Goal: Task Accomplishment & Management: Manage account settings

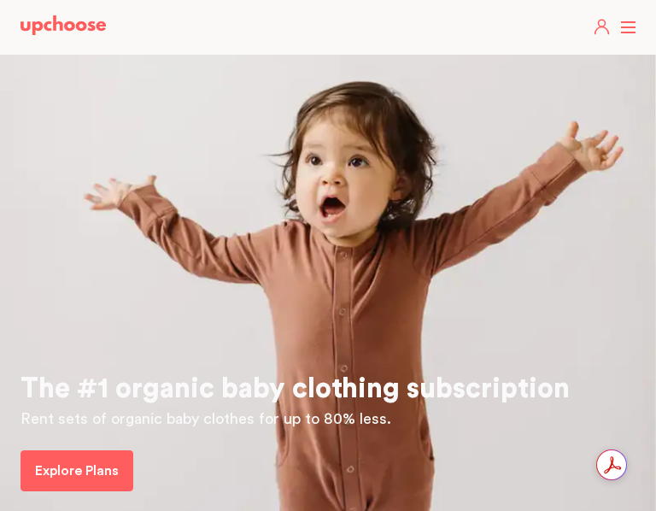
click at [630, 28] on header "Take The Quiz Registry Gifts What Parents Say Home Take The Quiz Registry Gifti…" at bounding box center [328, 27] width 656 height 55
click at [622, 30] on header "Take The Quiz Registry Gifts What Parents Say Home Take The Quiz Registry Gifti…" at bounding box center [328, 27] width 656 height 55
click at [599, 30] on icon "button" at bounding box center [602, 30] width 14 height 8
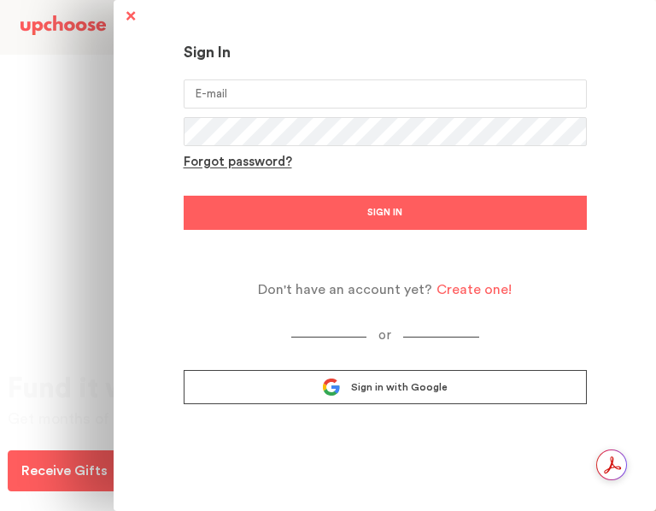
click at [258, 97] on input "email" at bounding box center [385, 93] width 403 height 29
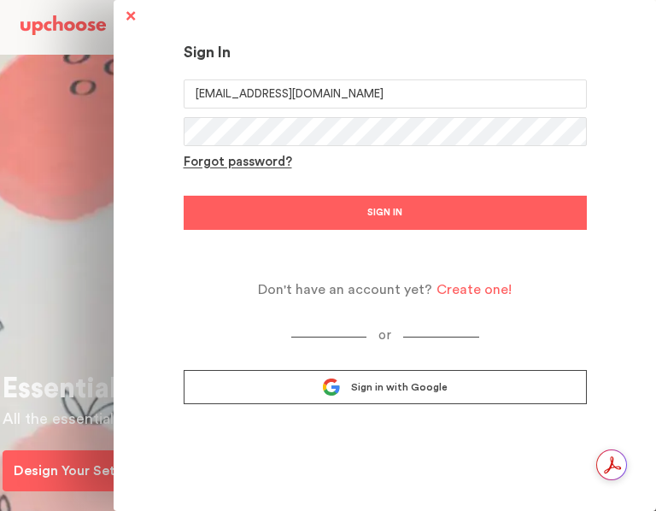
type input "jkentosh@gmail.com"
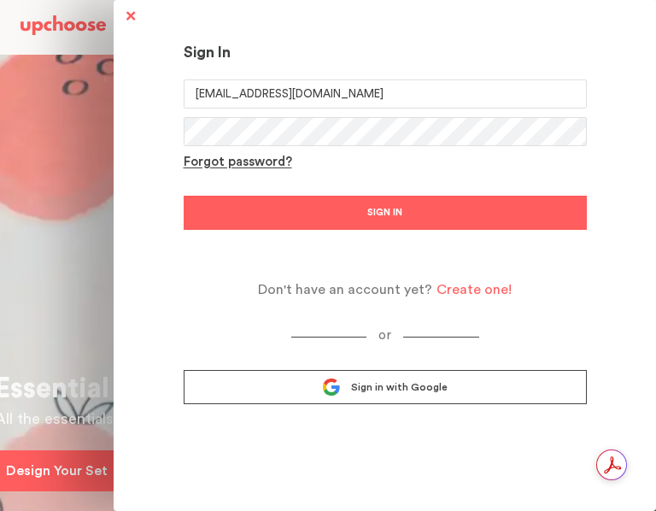
click at [269, 213] on button "SIGN IN" at bounding box center [385, 213] width 403 height 34
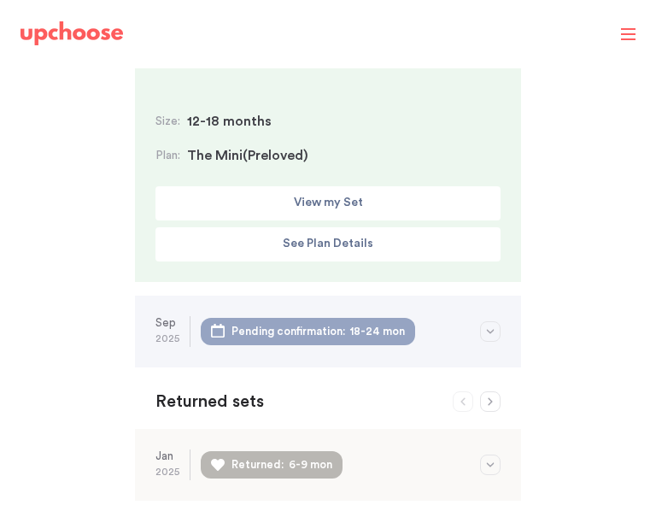
scroll to position [247, 0]
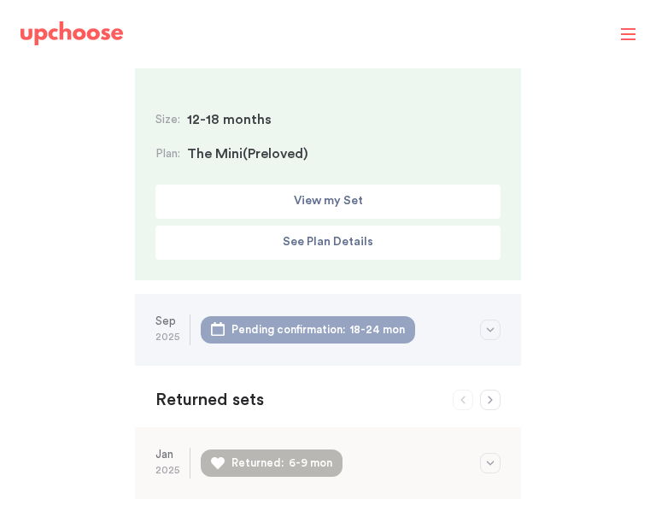
click at [488, 327] on icon "button" at bounding box center [491, 329] width 8 height 4
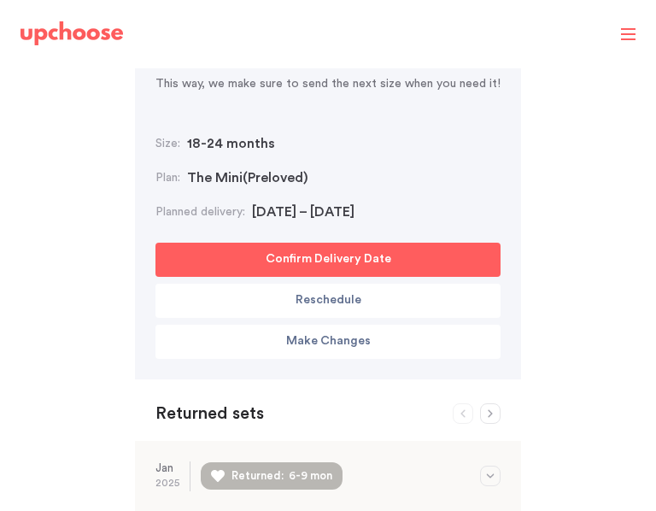
scroll to position [595, 0]
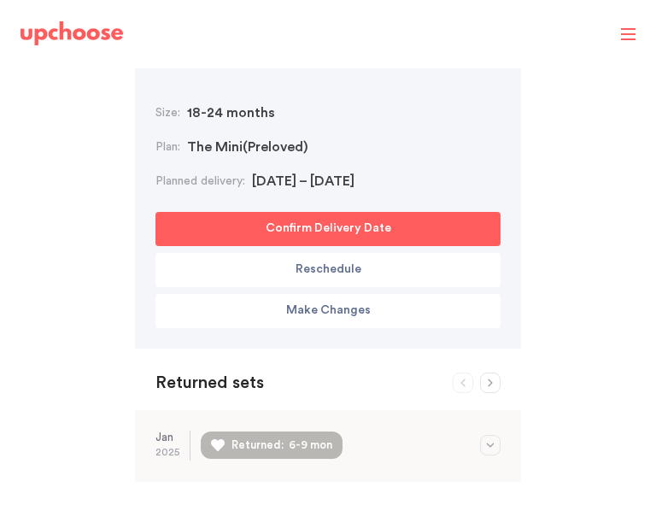
click at [304, 271] on p "Reschedule" at bounding box center [328, 270] width 66 height 20
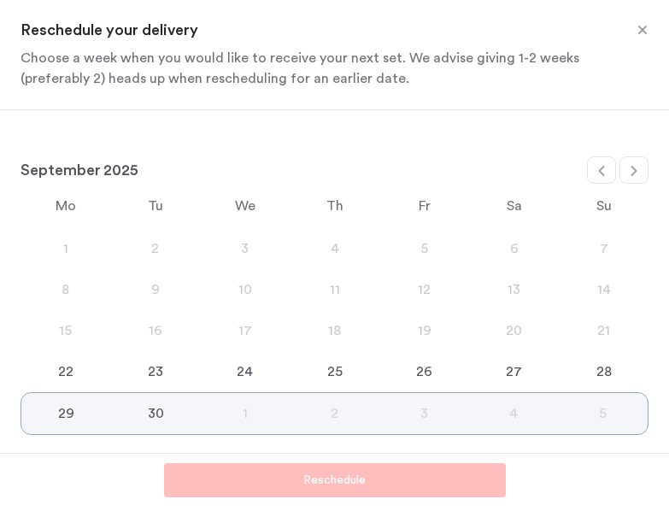
click at [637, 165] on icon at bounding box center [634, 171] width 14 height 14
select select "October"
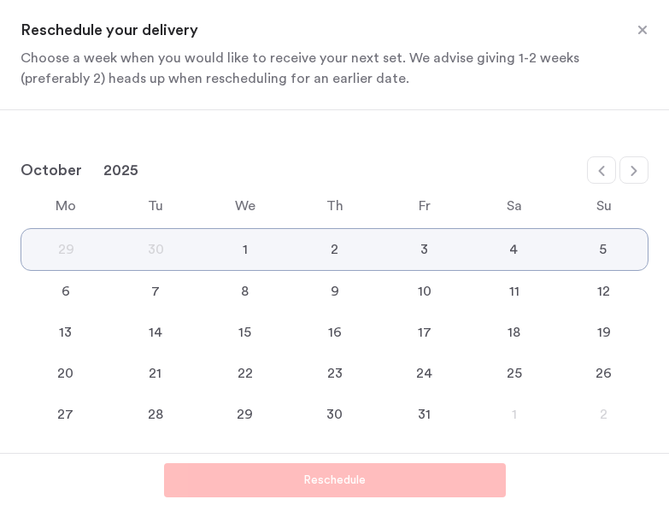
click at [61, 377] on div "20" at bounding box center [65, 373] width 90 height 20
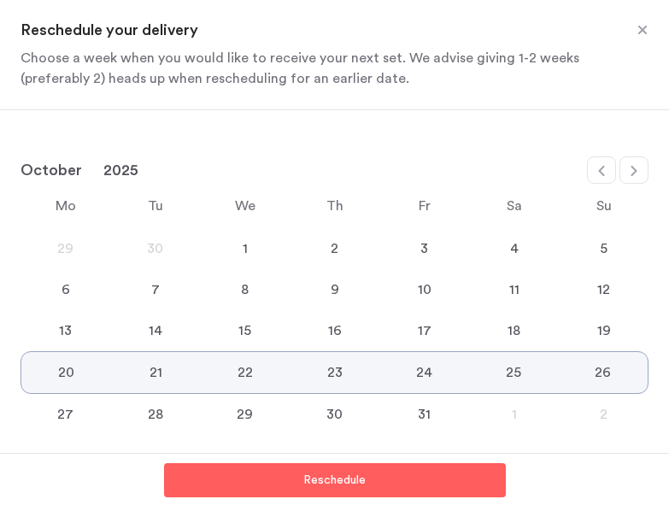
click at [295, 485] on button "Reschedule" at bounding box center [335, 480] width 342 height 34
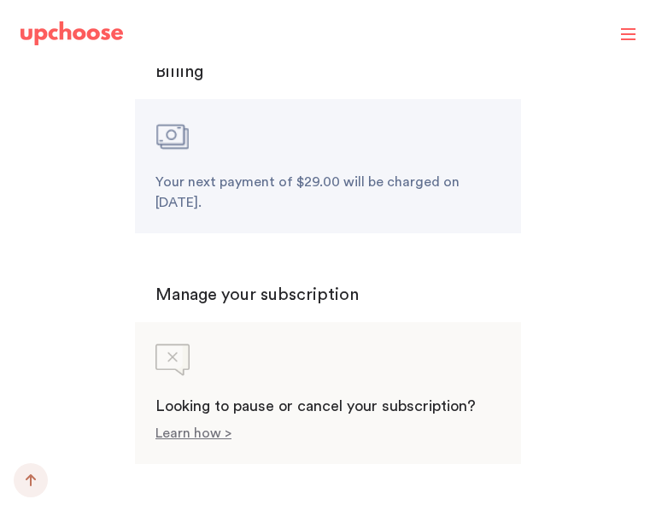
scroll to position [2088, 0]
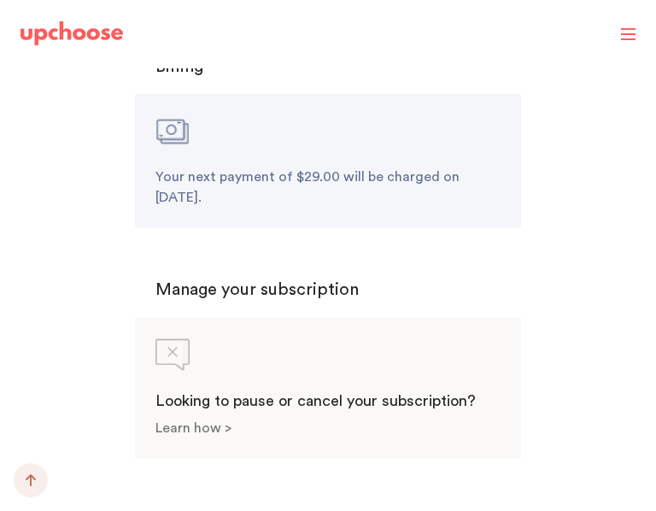
click at [200, 421] on p "Learn how >" at bounding box center [193, 428] width 76 height 14
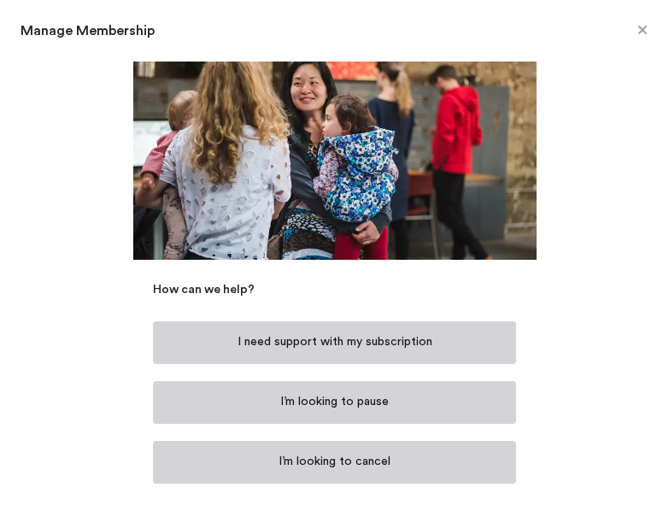
click at [641, 33] on span at bounding box center [642, 31] width 22 height 22
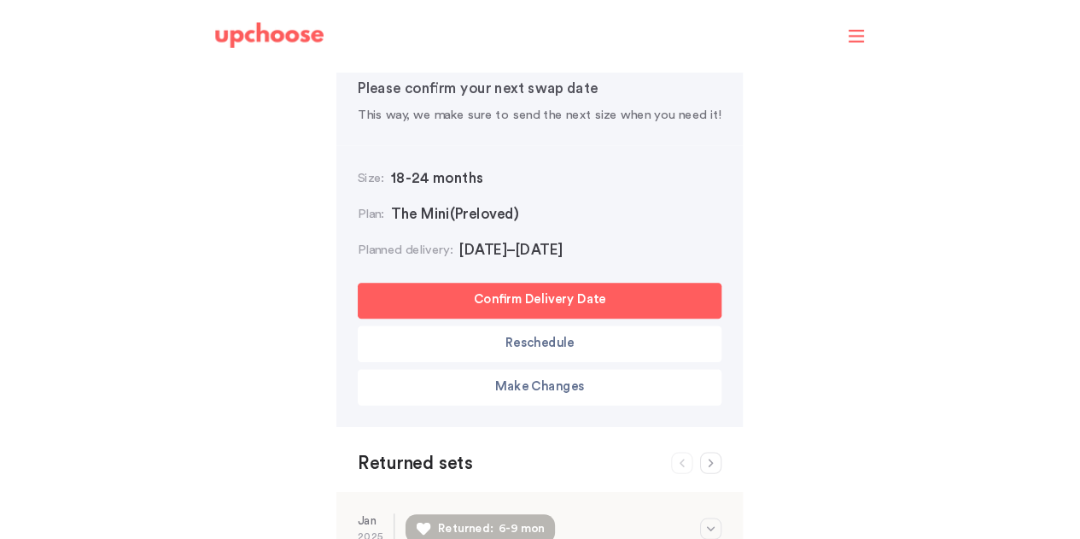
scroll to position [539, 0]
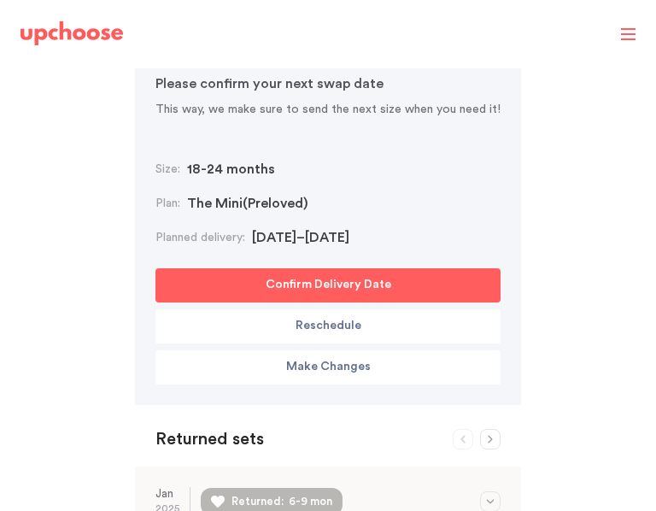
click at [336, 370] on p "Make Changes" at bounding box center [328, 367] width 85 height 20
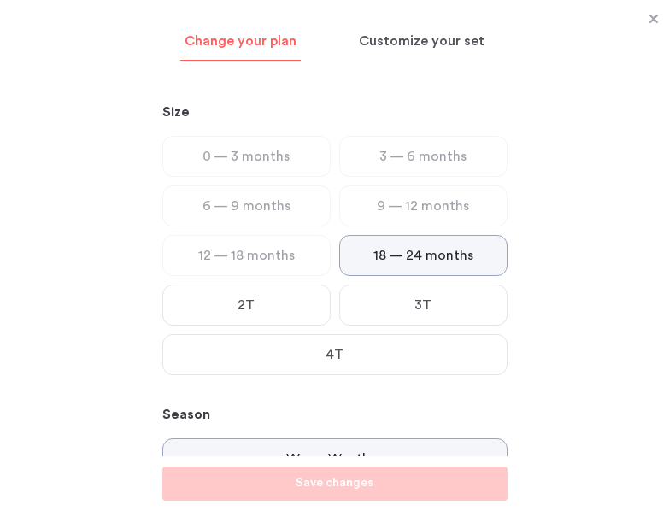
click at [524, 409] on div "Size 0 — 3 months 3 — 6 months 6 — 9 months 9 — 12 months 12 — 18 months 18 — 2…" at bounding box center [335, 268] width 386 height 375
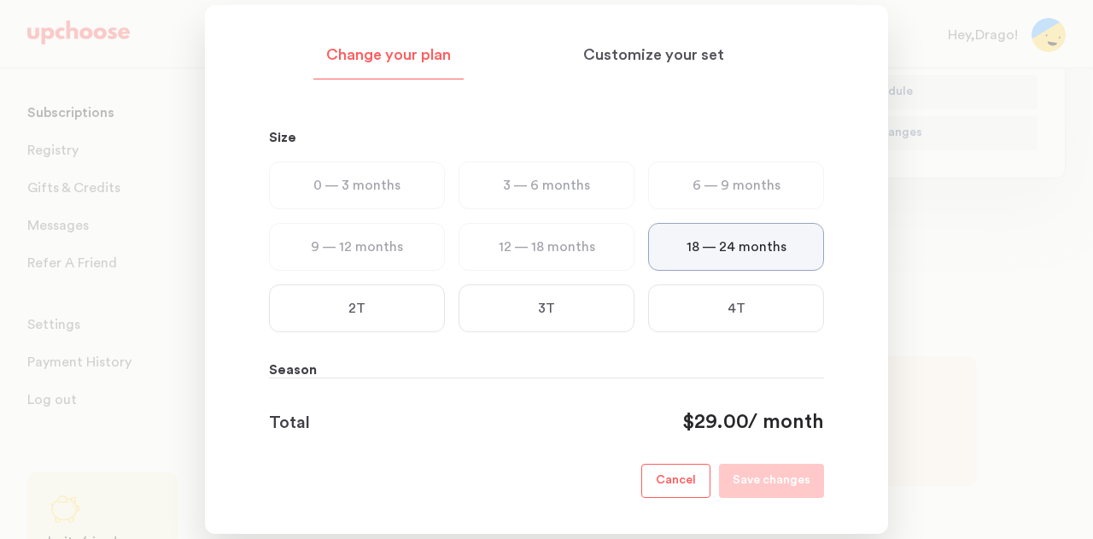
click at [390, 377] on footer "Total $29.00 / month Cancel Save changes" at bounding box center [546, 437] width 555 height 120
click at [662, 471] on p "Cancel" at bounding box center [676, 480] width 40 height 20
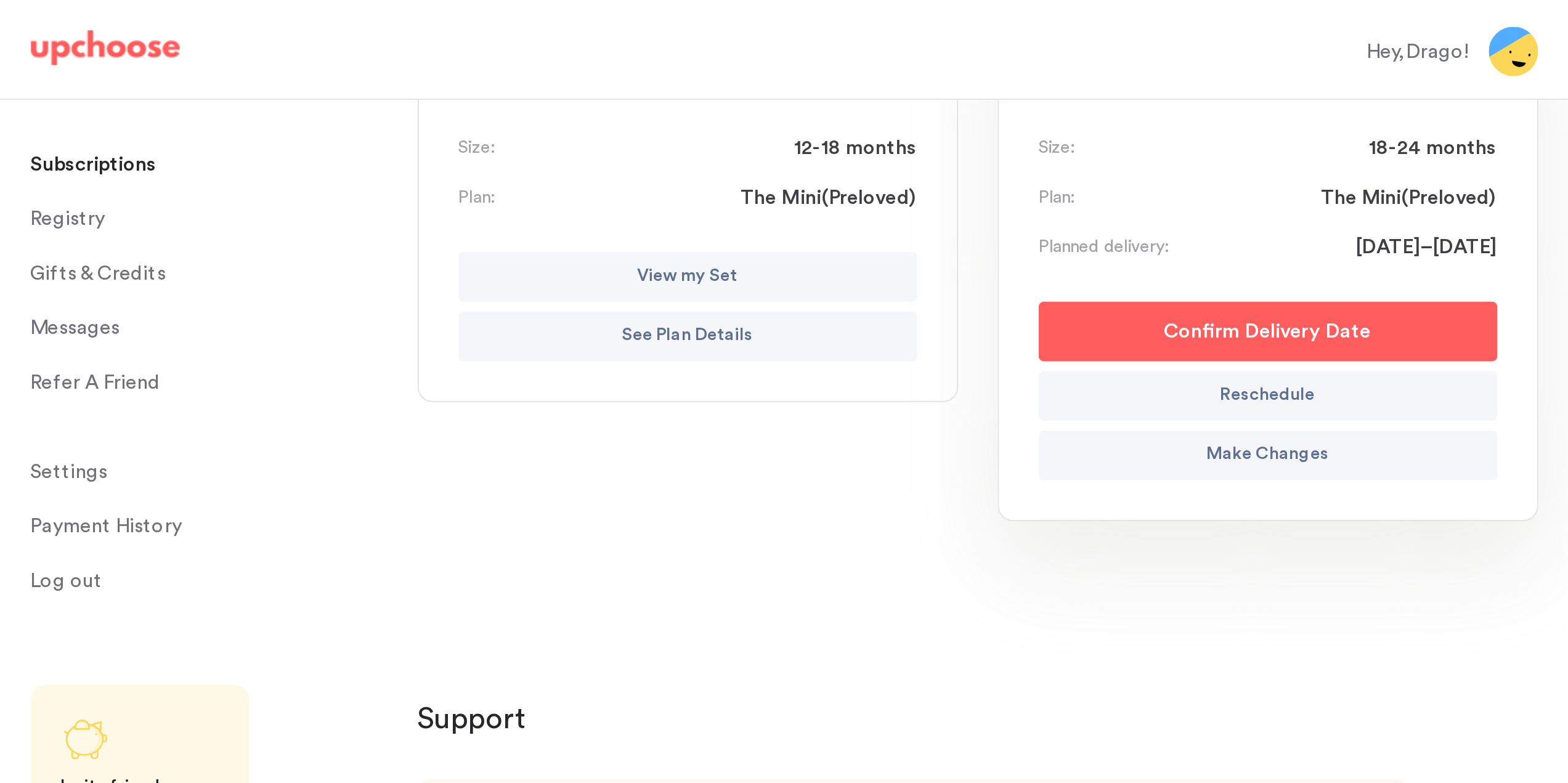
scroll to position [255, 0]
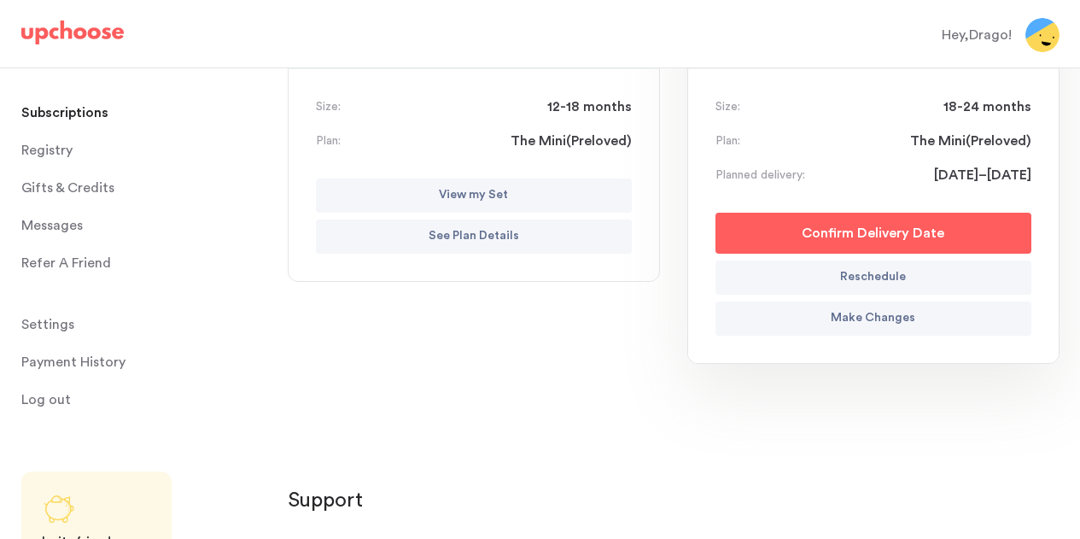
click at [668, 329] on button "Make Changes" at bounding box center [873, 318] width 316 height 34
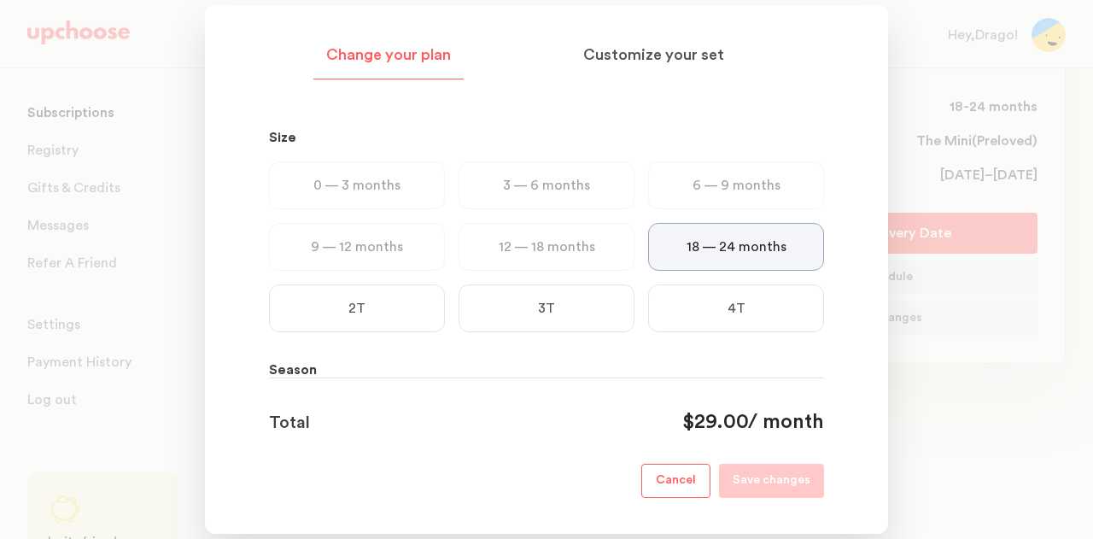
click at [668, 254] on div "18 — 24 months" at bounding box center [736, 247] width 176 height 48
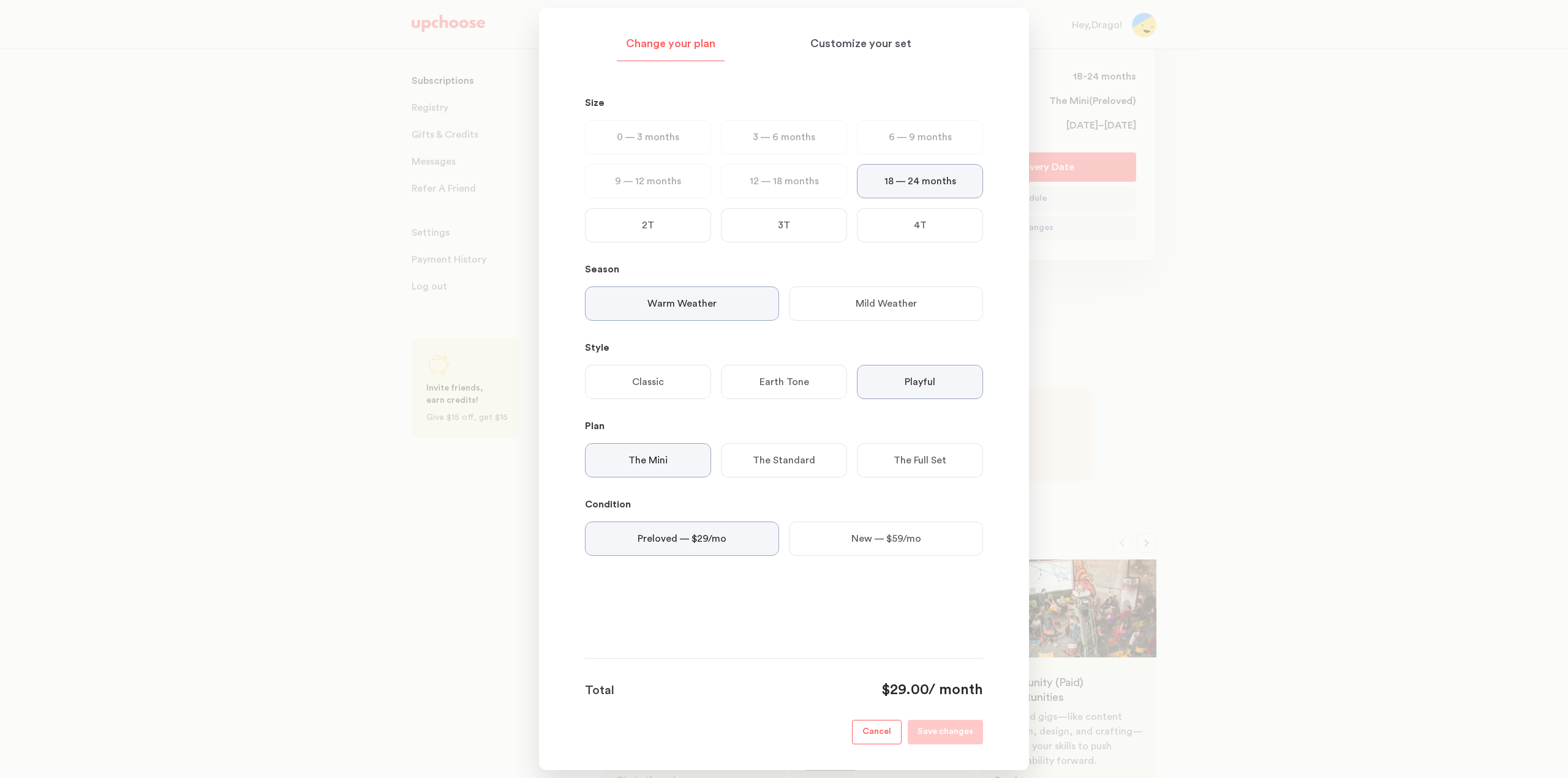
click at [479, 308] on div "Mild Weather" at bounding box center [886, 304] width 194 height 34
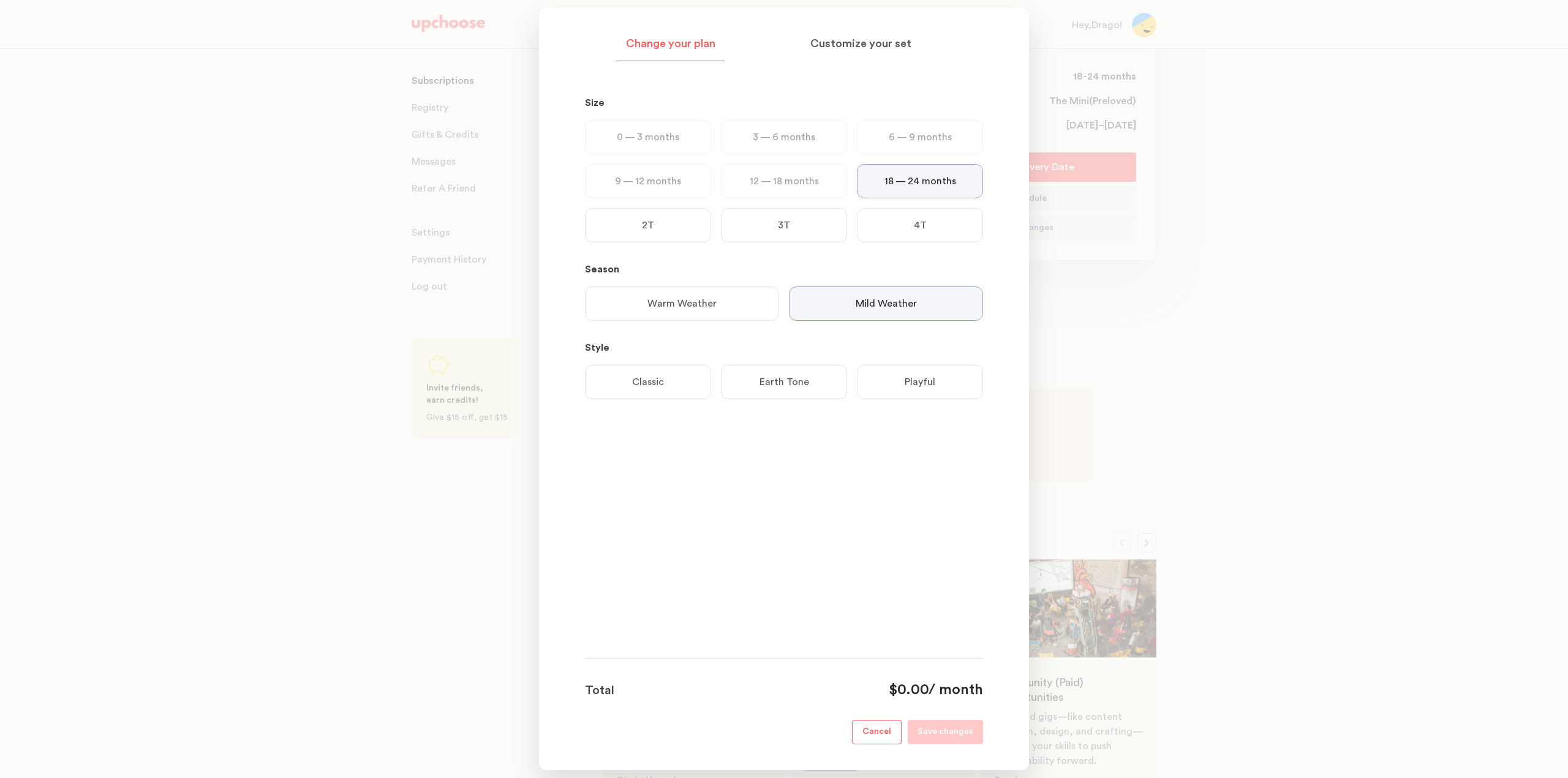
click at [479, 366] on div "Playful" at bounding box center [920, 382] width 126 height 34
click at [479, 366] on p "The Mini" at bounding box center [648, 460] width 39 height 14
click at [479, 366] on p "Preloved — $29/mo" at bounding box center [682, 539] width 89 height 14
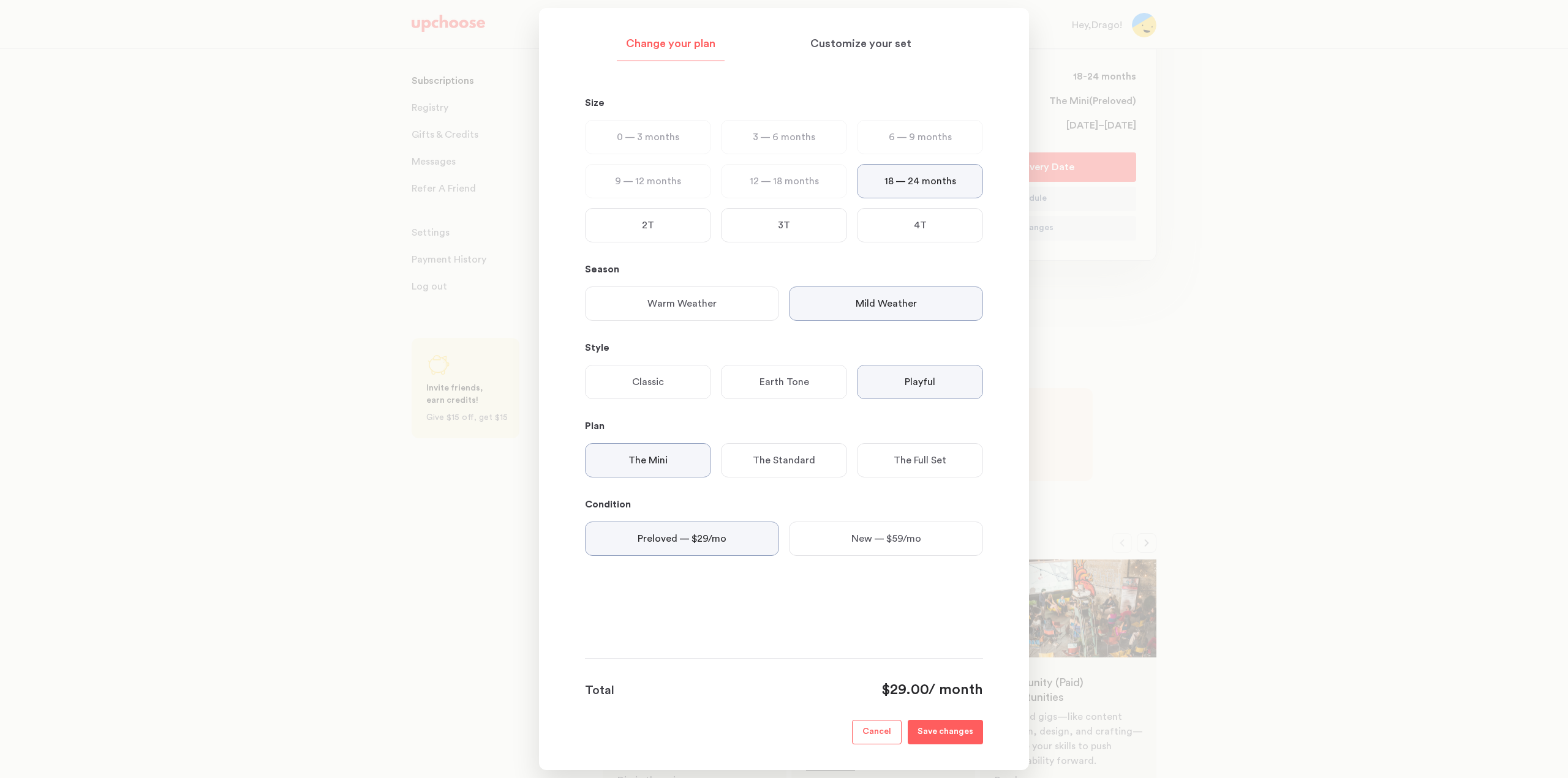
click at [479, 366] on p "Save changes" at bounding box center [945, 732] width 56 height 14
click at [479, 366] on p "Cancel" at bounding box center [877, 732] width 29 height 14
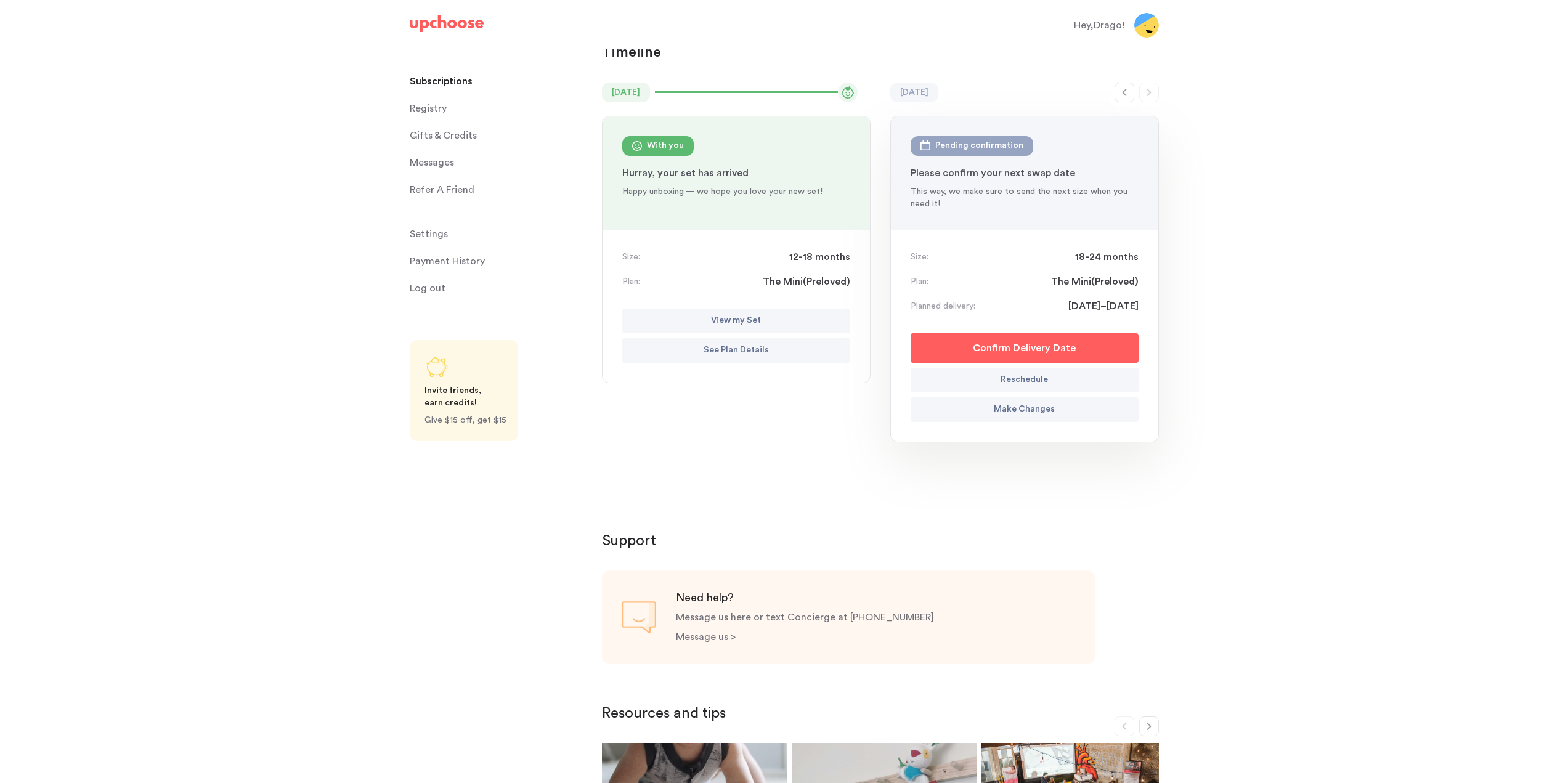
scroll to position [0, 0]
